Goal: Communication & Community: Share content

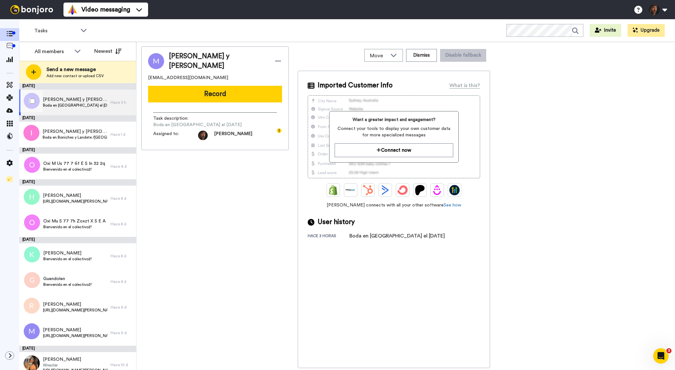
click at [71, 100] on span "[PERSON_NAME] y [PERSON_NAME]" at bounding box center [75, 99] width 64 height 6
click at [86, 132] on span "Ismael y Cristina" at bounding box center [75, 131] width 65 height 6
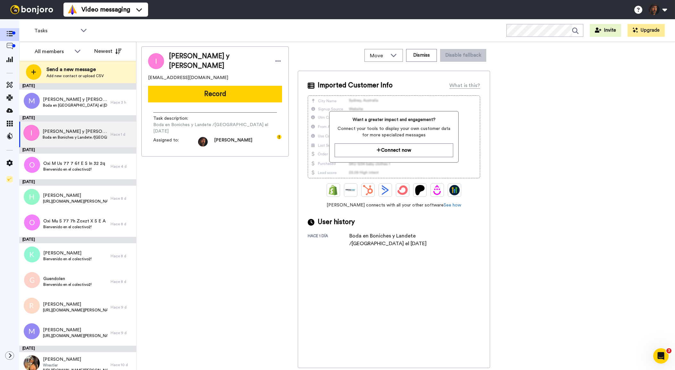
click at [218, 94] on button "Record" at bounding box center [215, 94] width 134 height 17
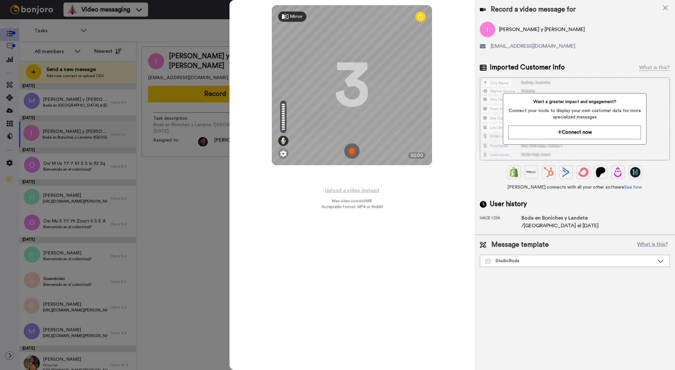
click at [352, 152] on img at bounding box center [351, 151] width 15 height 15
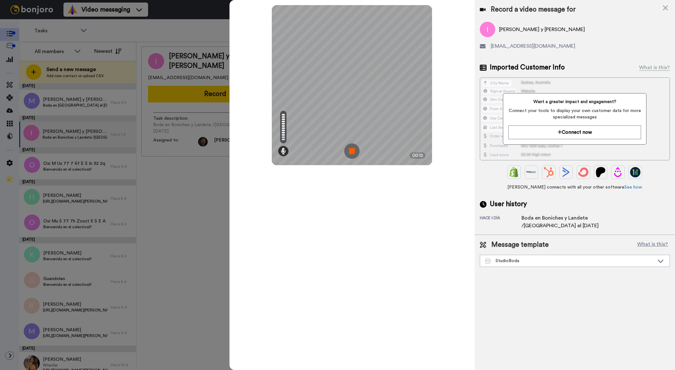
click at [352, 152] on img at bounding box center [351, 151] width 15 height 15
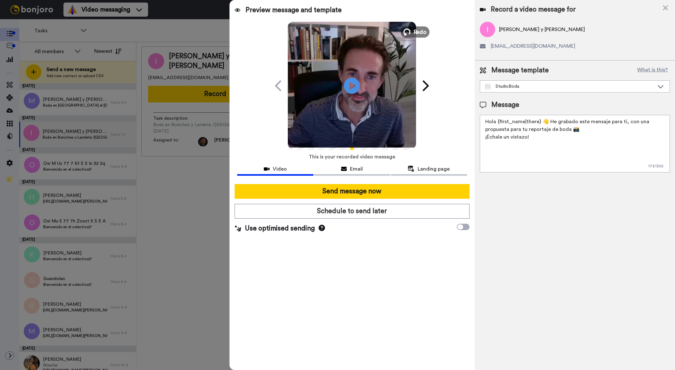
click at [412, 30] on button "Redo" at bounding box center [414, 31] width 29 height 11
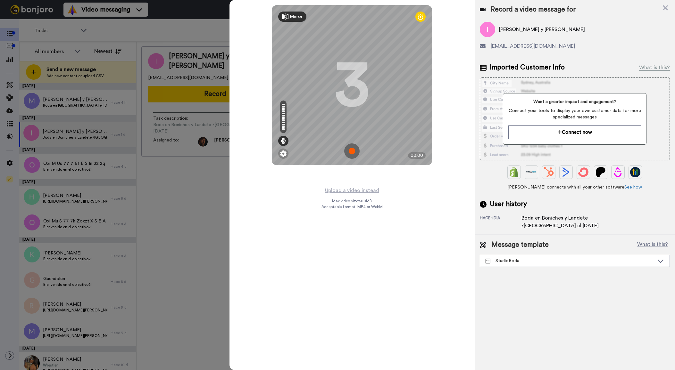
click at [349, 150] on img at bounding box center [351, 151] width 15 height 15
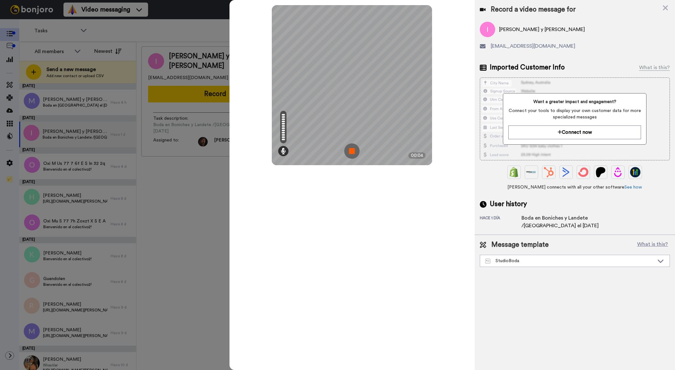
click at [350, 152] on img at bounding box center [351, 151] width 15 height 15
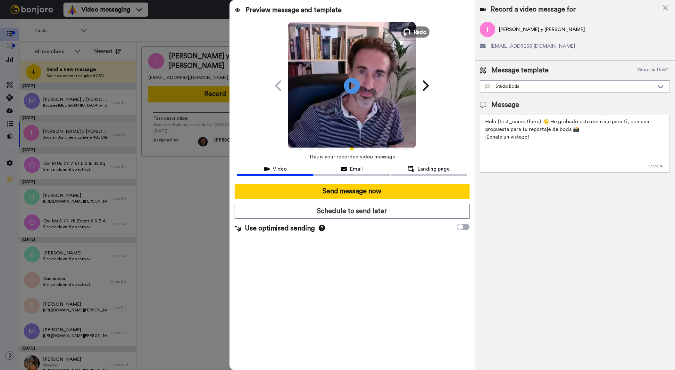
click at [417, 33] on span "Redo" at bounding box center [419, 32] width 13 height 8
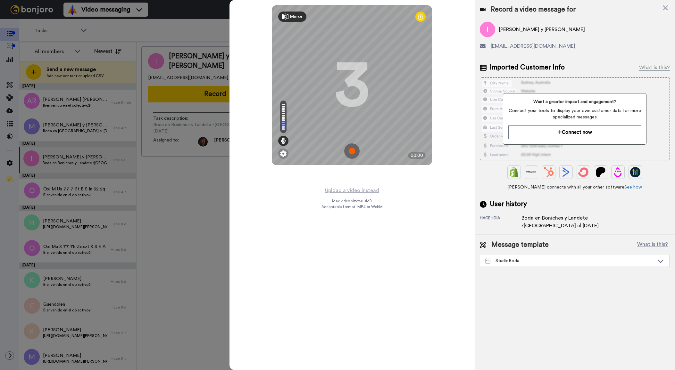
click at [354, 153] on img at bounding box center [351, 151] width 15 height 15
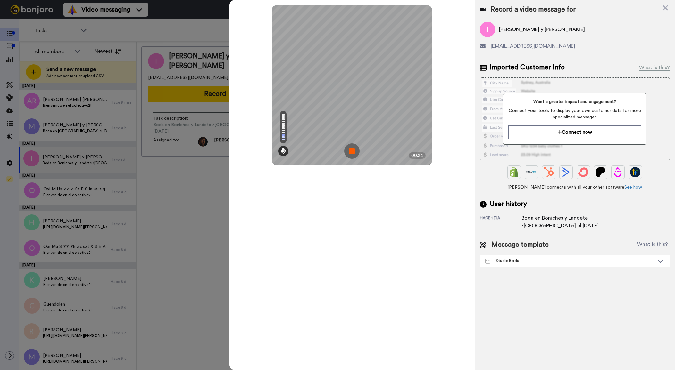
click at [351, 153] on img at bounding box center [351, 151] width 15 height 15
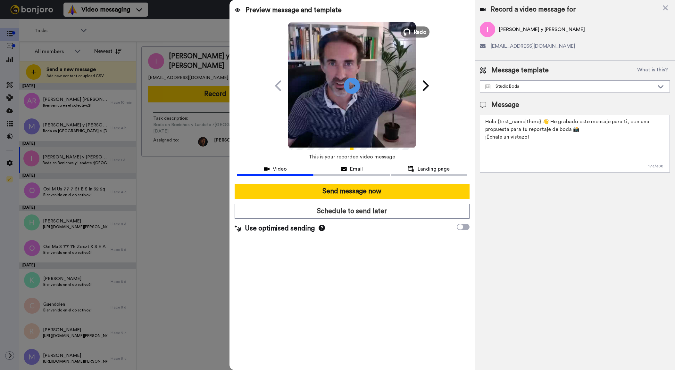
click at [415, 34] on span "Redo" at bounding box center [419, 32] width 13 height 8
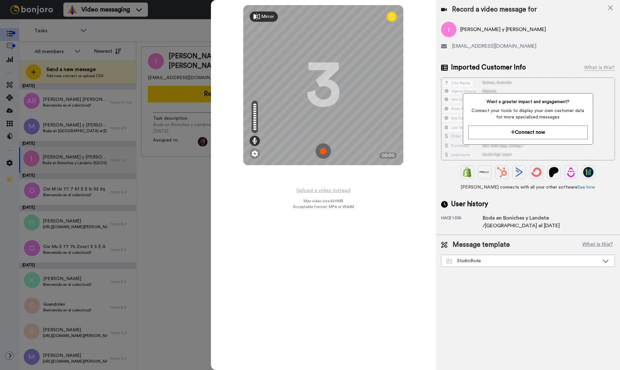
click at [325, 152] on img at bounding box center [323, 151] width 15 height 15
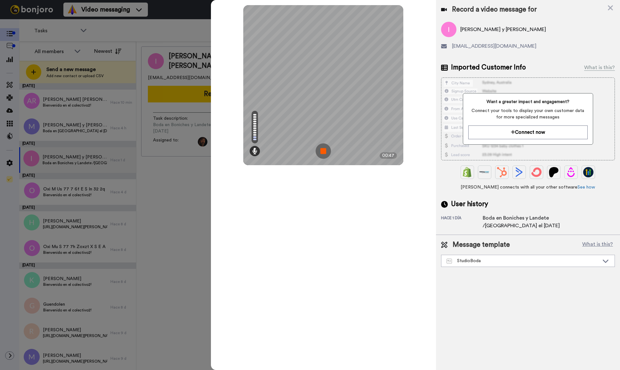
click at [325, 152] on img at bounding box center [323, 151] width 15 height 15
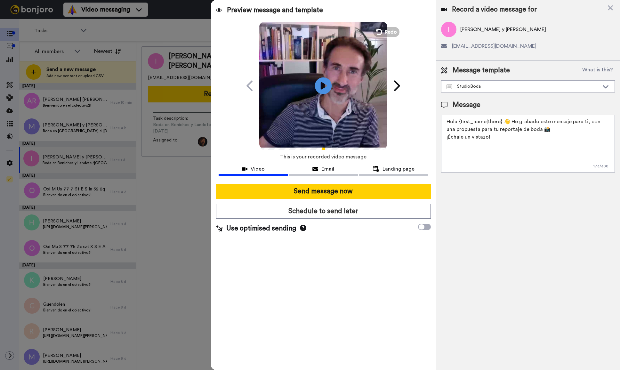
click at [325, 88] on icon at bounding box center [323, 85] width 17 height 17
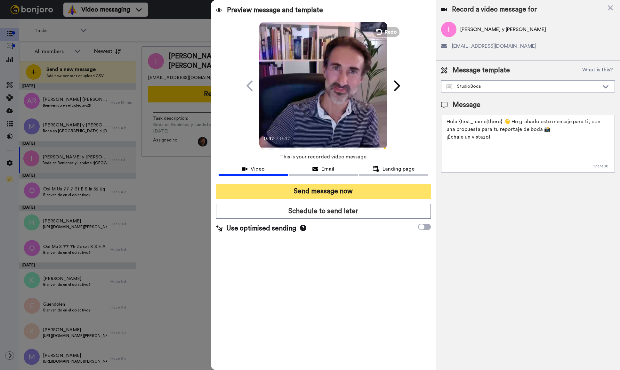
click at [366, 192] on button "Send message now" at bounding box center [323, 191] width 215 height 15
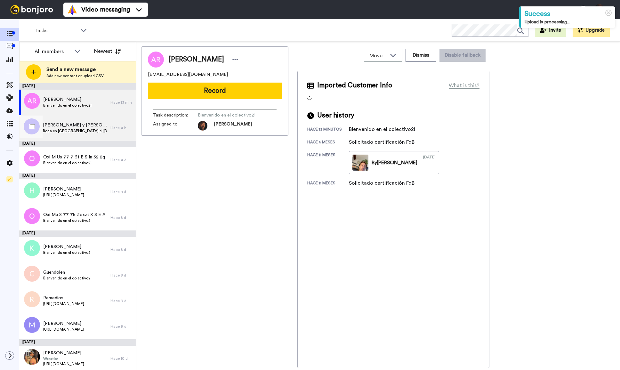
click at [93, 125] on span "[PERSON_NAME] y [PERSON_NAME]" at bounding box center [75, 125] width 64 height 6
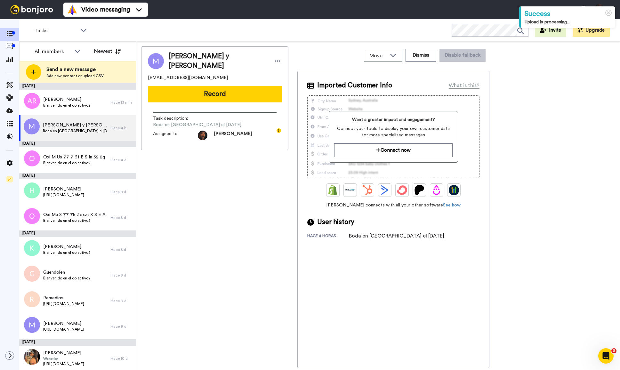
click at [236, 91] on button "Record" at bounding box center [215, 94] width 134 height 17
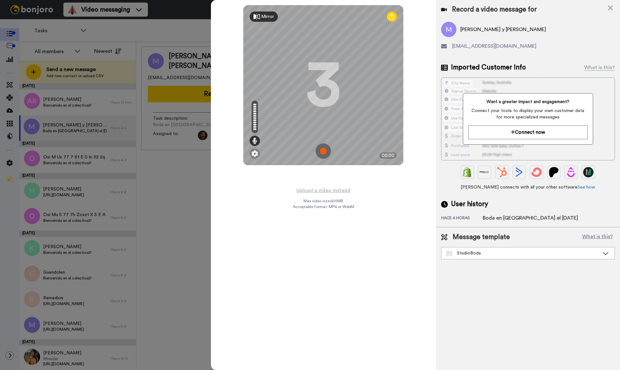
click at [323, 150] on img at bounding box center [323, 151] width 15 height 15
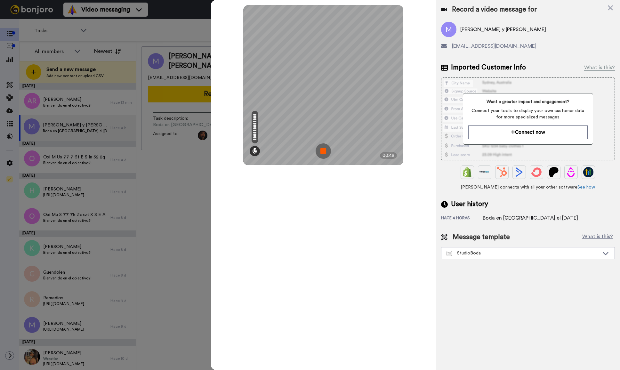
click at [323, 150] on img at bounding box center [323, 151] width 15 height 15
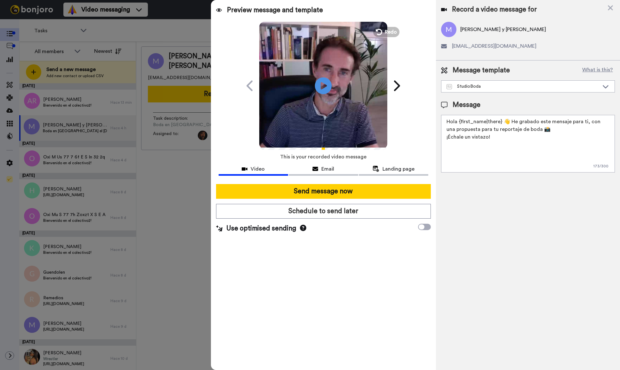
drag, startPoint x: 326, startPoint y: 87, endPoint x: 329, endPoint y: 89, distance: 3.3
click at [326, 87] on icon at bounding box center [323, 85] width 17 height 17
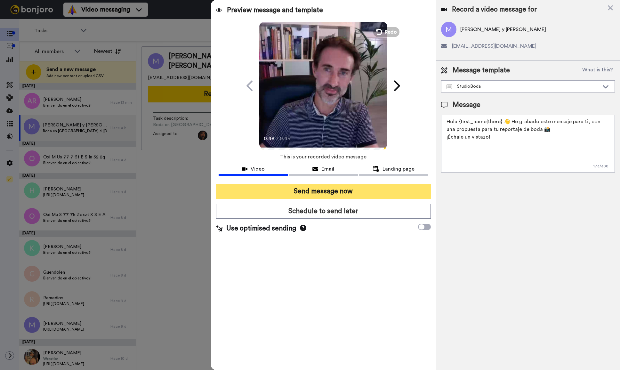
click at [339, 191] on button "Send message now" at bounding box center [323, 191] width 215 height 15
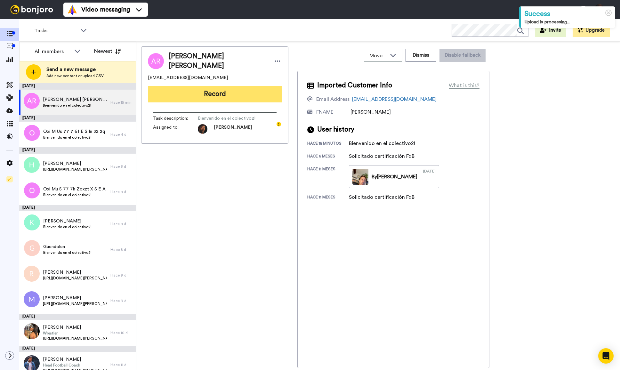
click at [206, 97] on button "Record" at bounding box center [215, 94] width 134 height 17
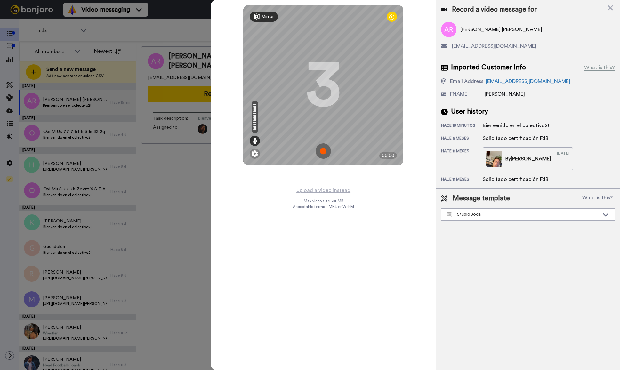
click at [318, 154] on img at bounding box center [323, 151] width 15 height 15
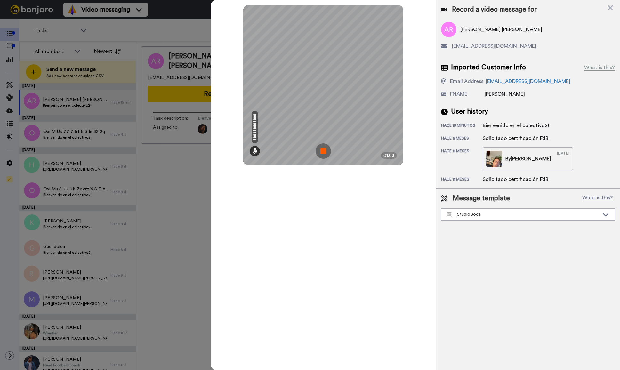
click at [325, 152] on img at bounding box center [323, 151] width 15 height 15
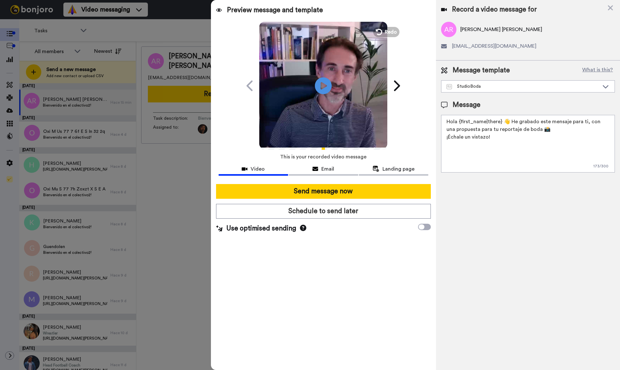
click at [323, 90] on icon at bounding box center [323, 85] width 17 height 17
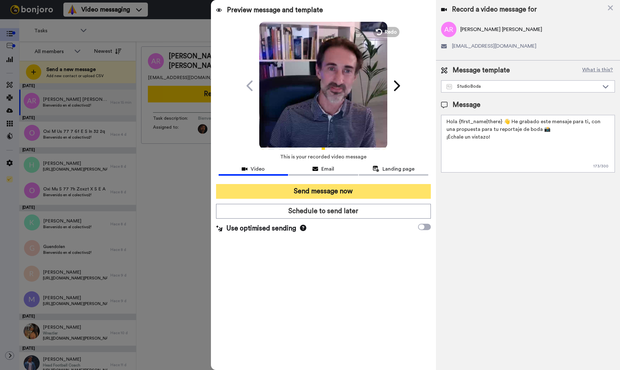
click at [386, 192] on button "Send message now" at bounding box center [323, 191] width 215 height 15
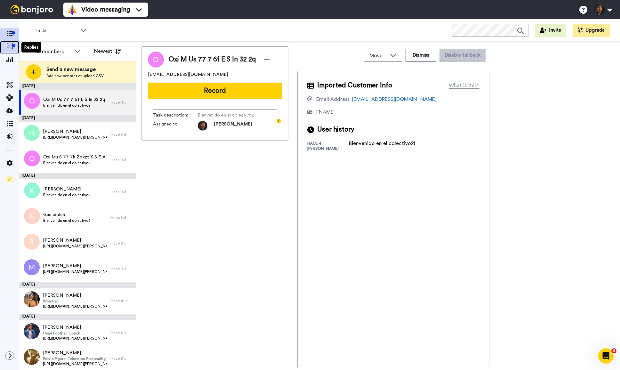
click at [10, 50] on span at bounding box center [9, 47] width 19 height 6
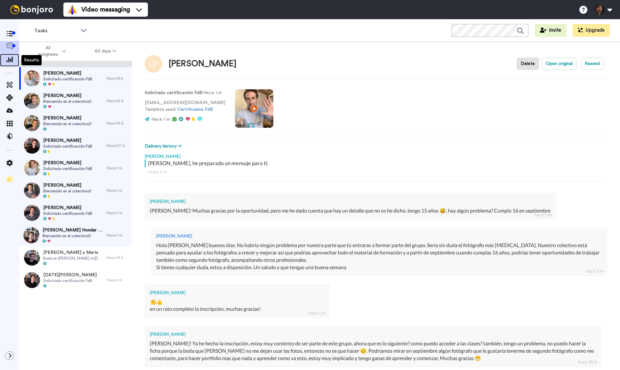
click at [9, 58] on icon at bounding box center [9, 59] width 6 height 6
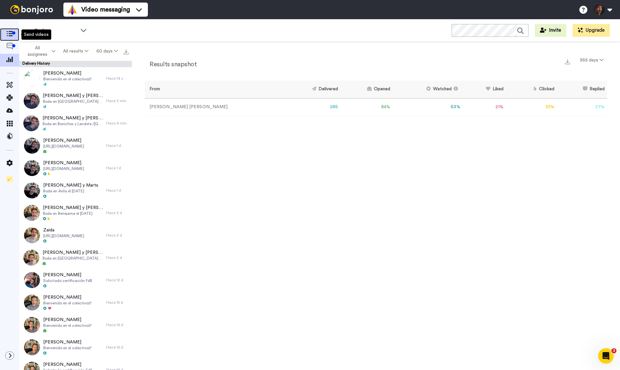
click at [10, 34] on icon at bounding box center [9, 33] width 6 height 5
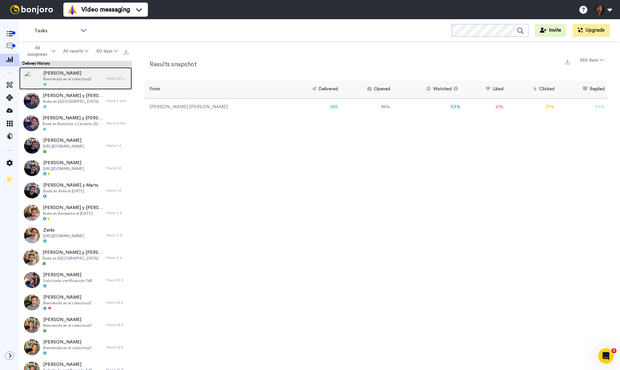
click at [74, 77] on span "Bienvenido en el colectivo2!" at bounding box center [67, 79] width 48 height 5
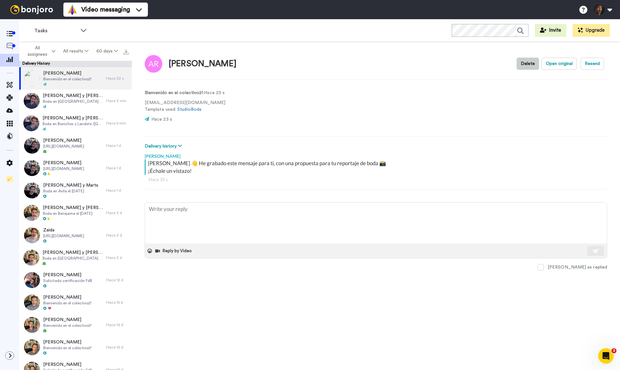
click at [534, 66] on button "Delete" at bounding box center [528, 64] width 22 height 12
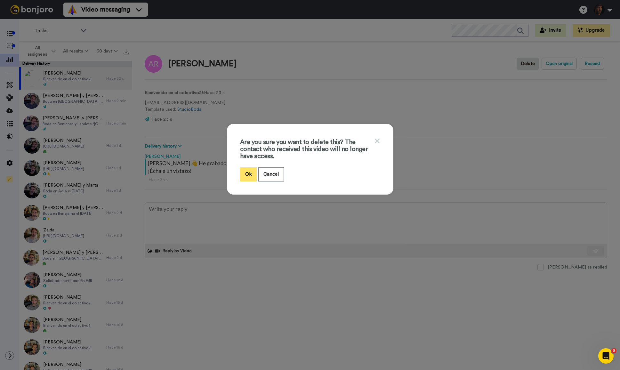
click at [250, 177] on button "Ok" at bounding box center [248, 175] width 17 height 14
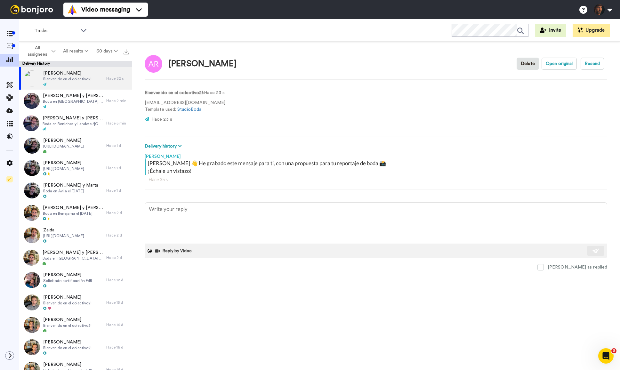
type textarea "x"
